Goal: Transaction & Acquisition: Purchase product/service

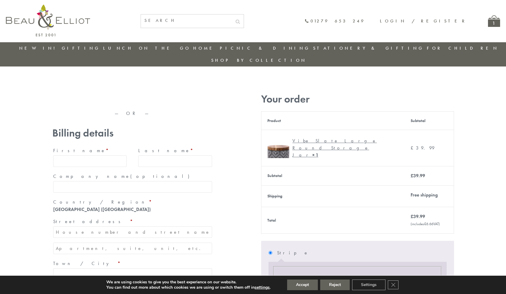
type input "maria33@yahoo.com"
type input "Maria"
type input "Williams"
type input "23, Scottsdale, Happytown"
type input "London"
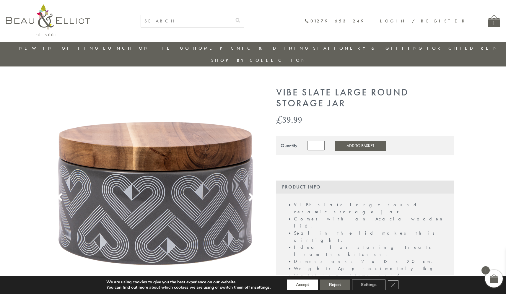
click at [302, 285] on button "Accept" at bounding box center [302, 284] width 31 height 11
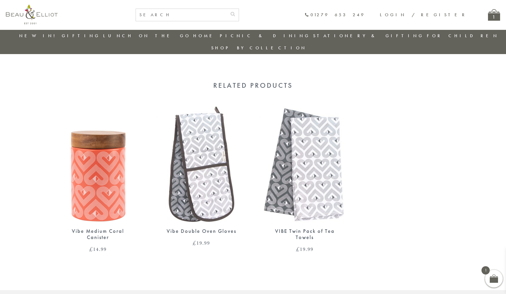
scroll to position [298, 0]
